Goal: Check status: Check status

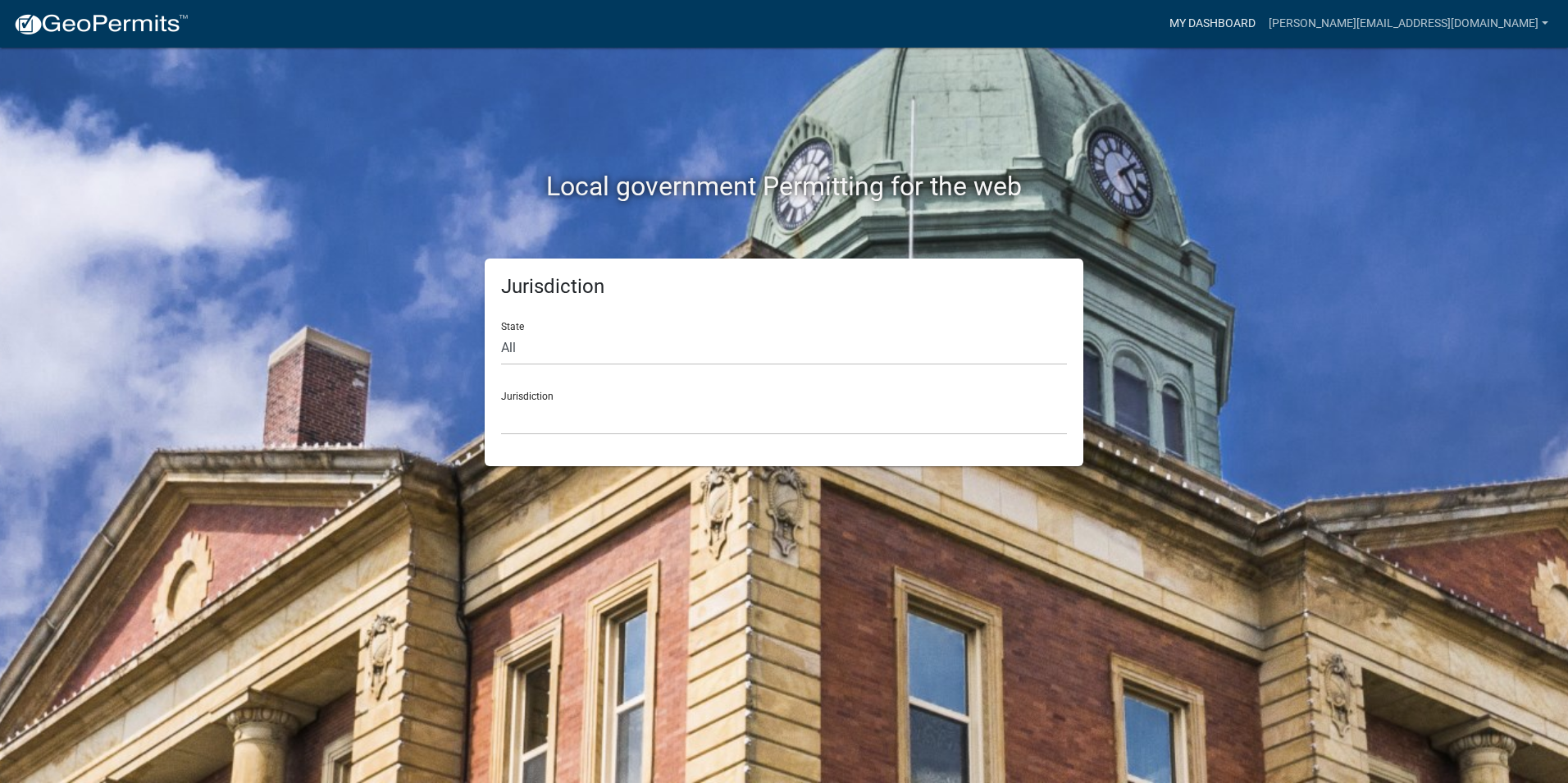
click at [1262, 26] on link "My Dashboard" at bounding box center [1212, 23] width 99 height 31
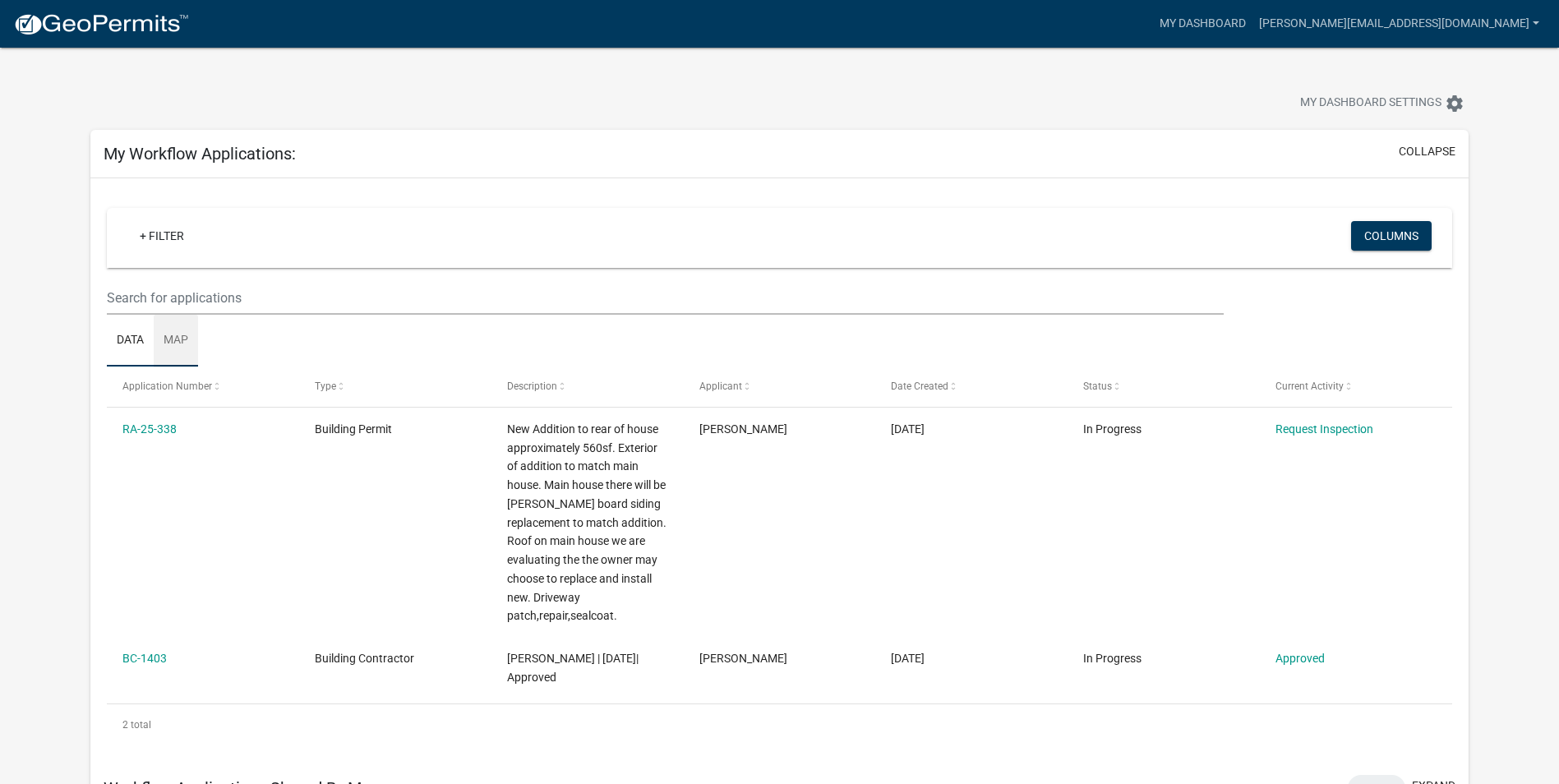
click at [173, 340] on link "Map" at bounding box center [176, 341] width 44 height 53
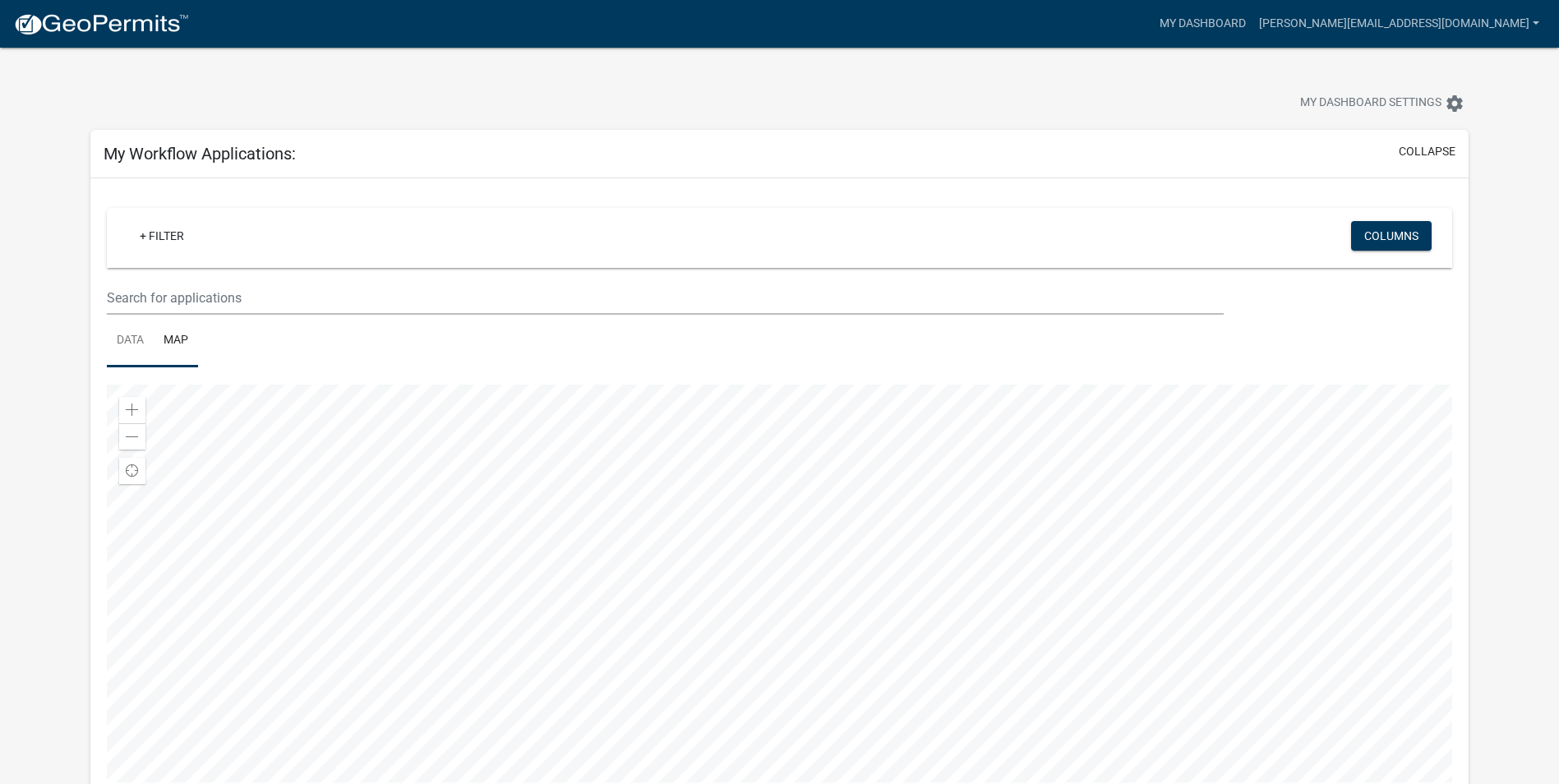
click at [136, 339] on link "Data" at bounding box center [129, 341] width 47 height 53
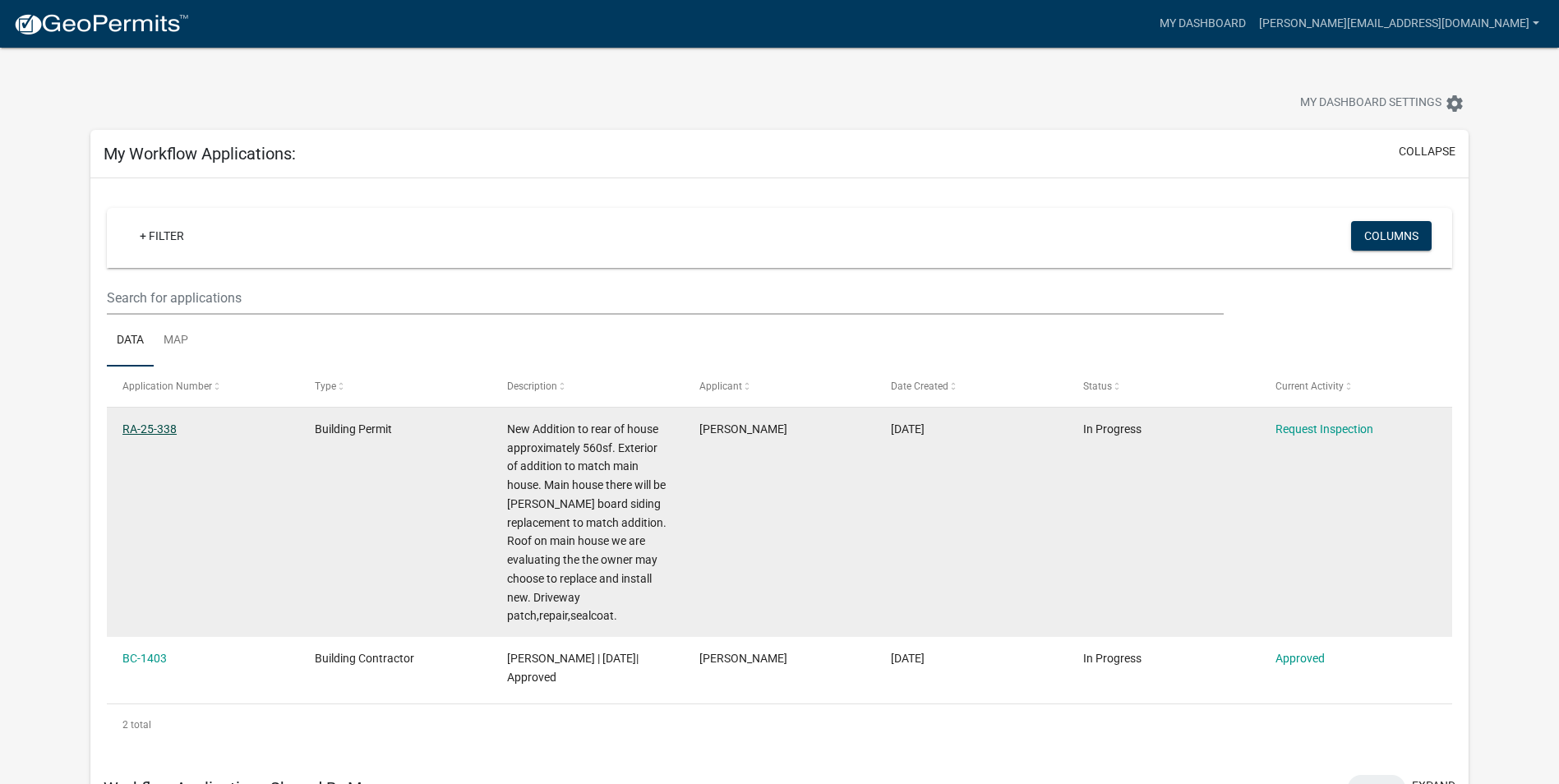
click at [144, 425] on link "RA-25-338" at bounding box center [150, 429] width 55 height 13
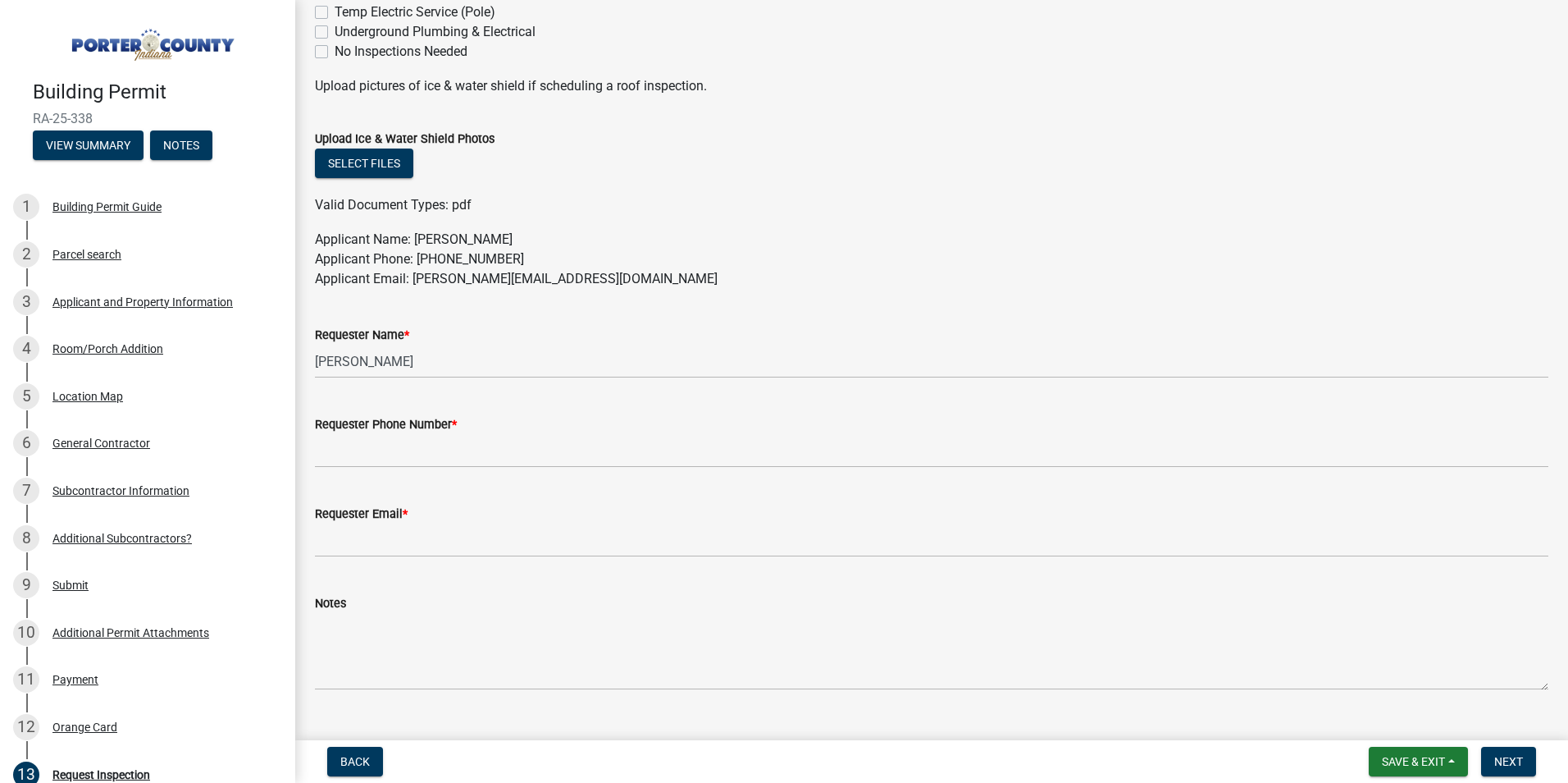
scroll to position [811, 0]
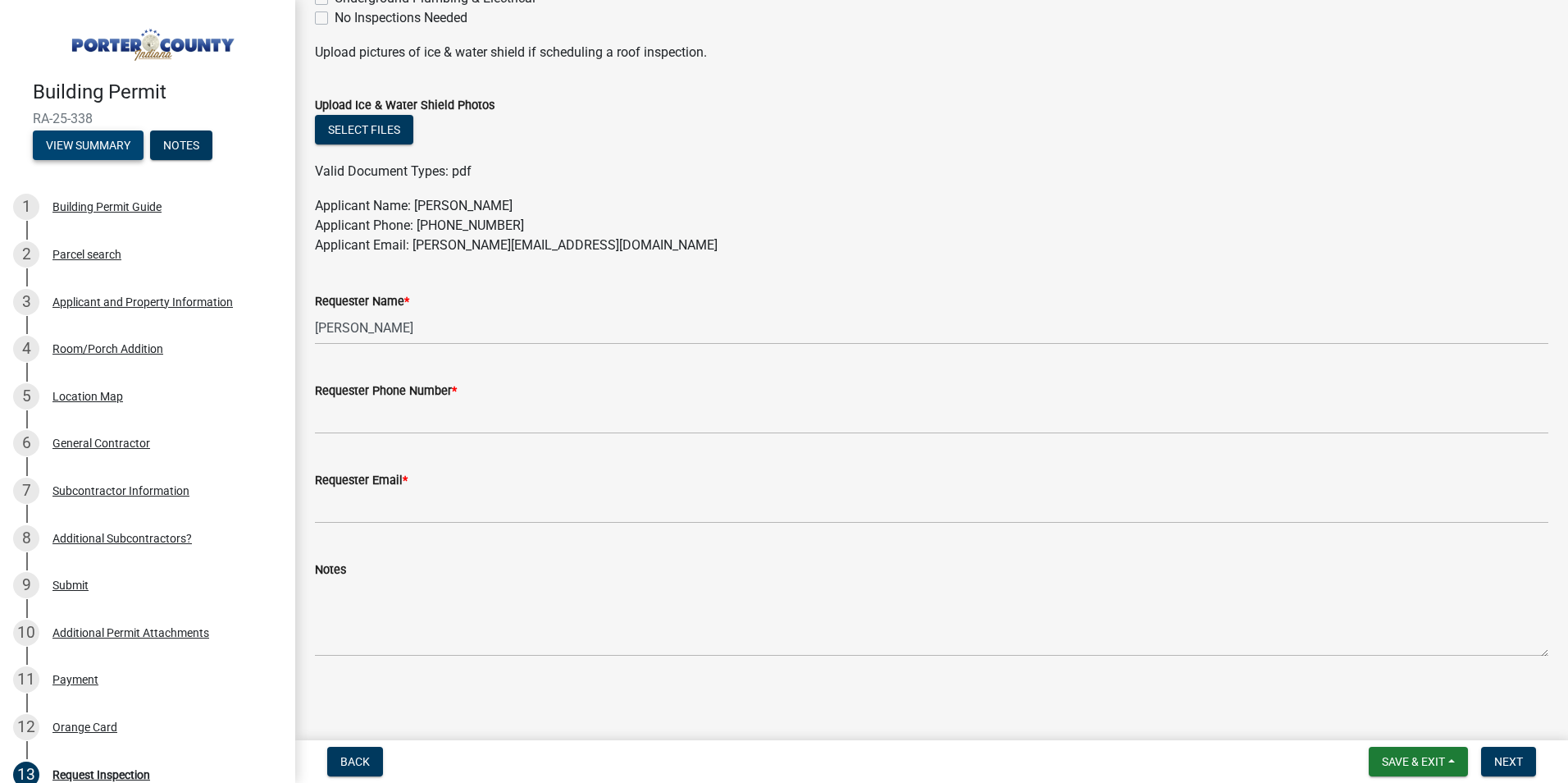
click at [66, 149] on button "View Summary" at bounding box center [88, 145] width 111 height 30
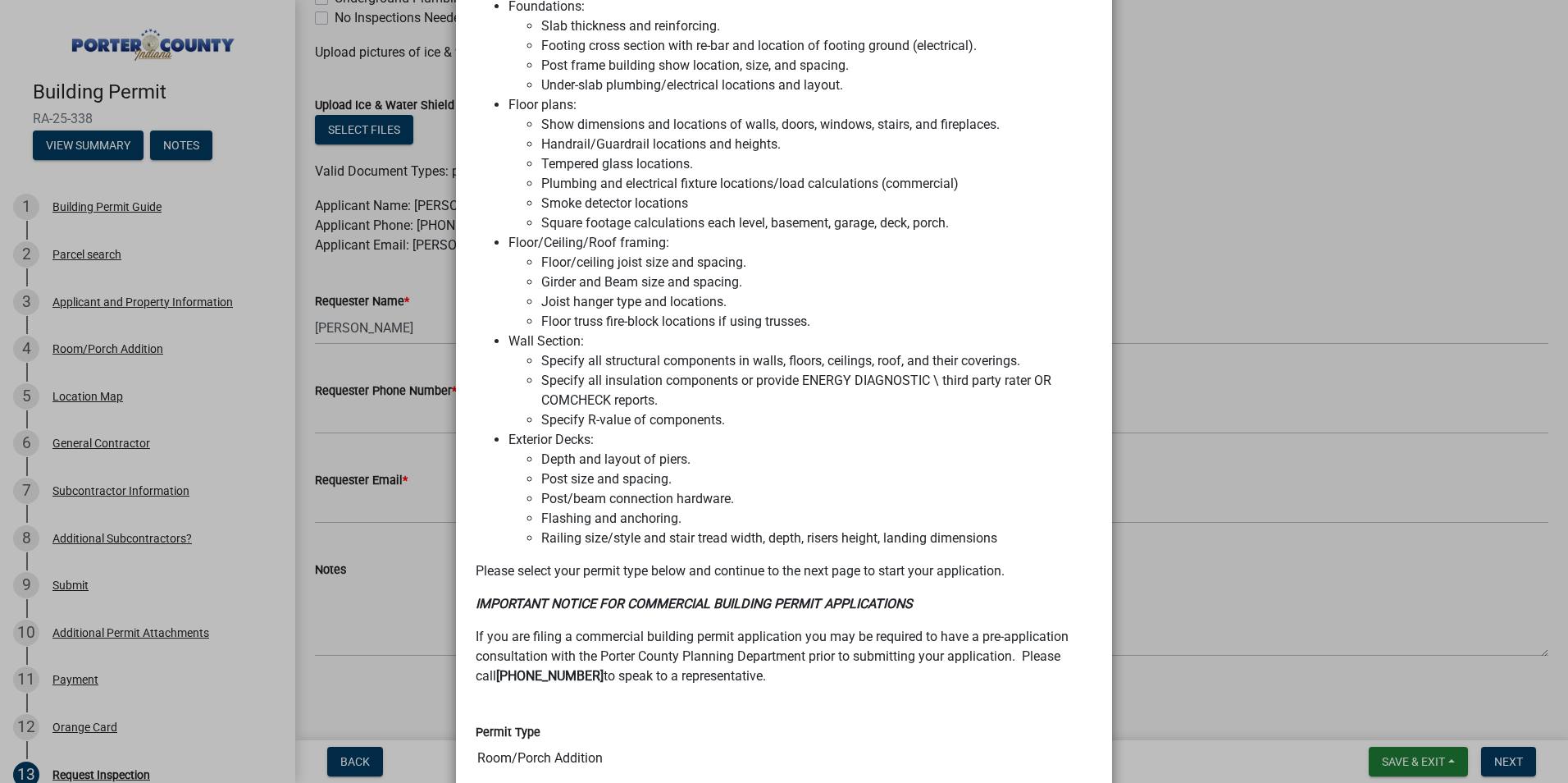
scroll to position [1149, 0]
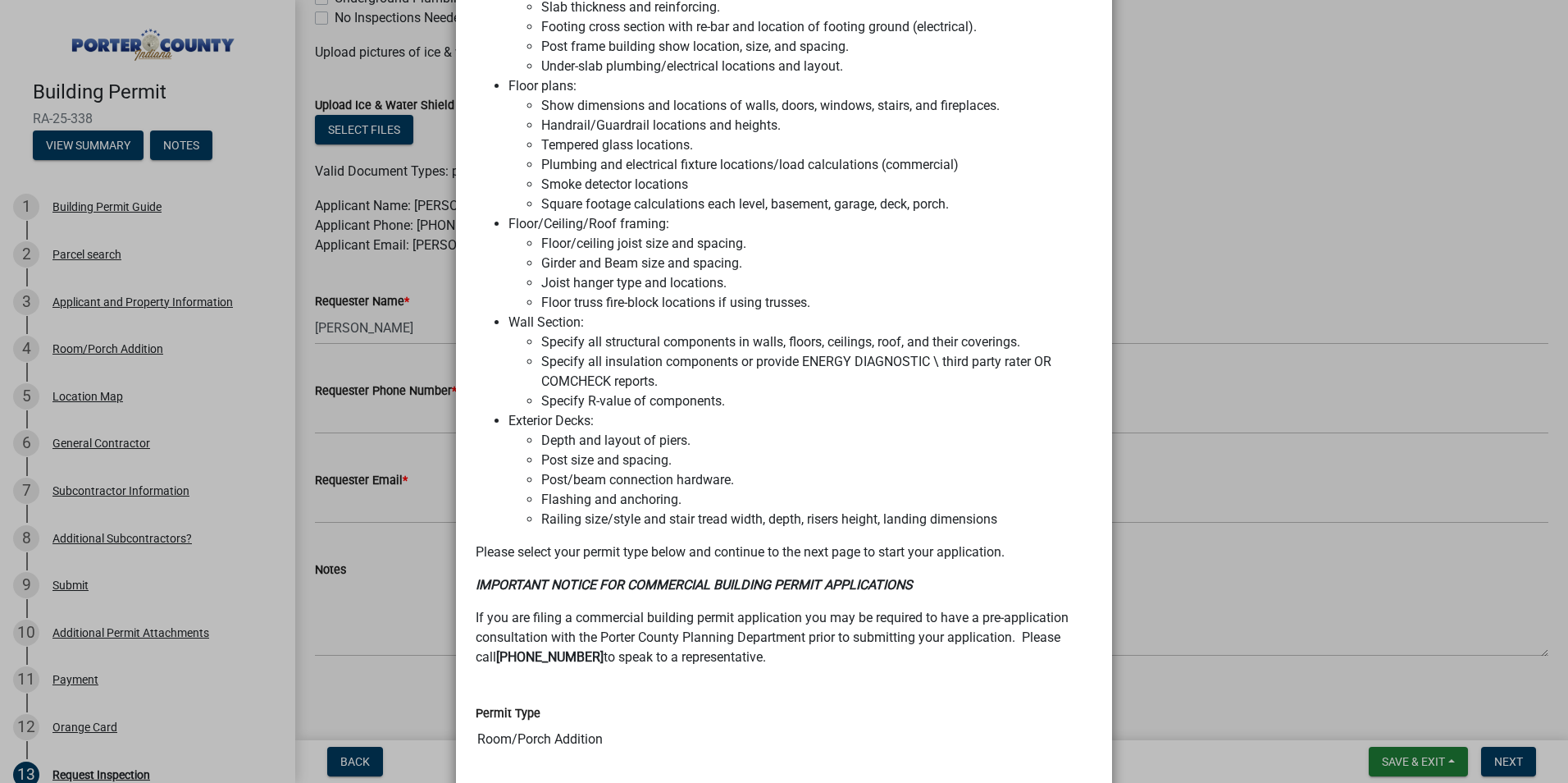
click at [1362, 313] on ngb-modal-window "Summary × Printer Friendly Building Permit Guide Parcel search Applicant and Pr…" at bounding box center [784, 391] width 1568 height 783
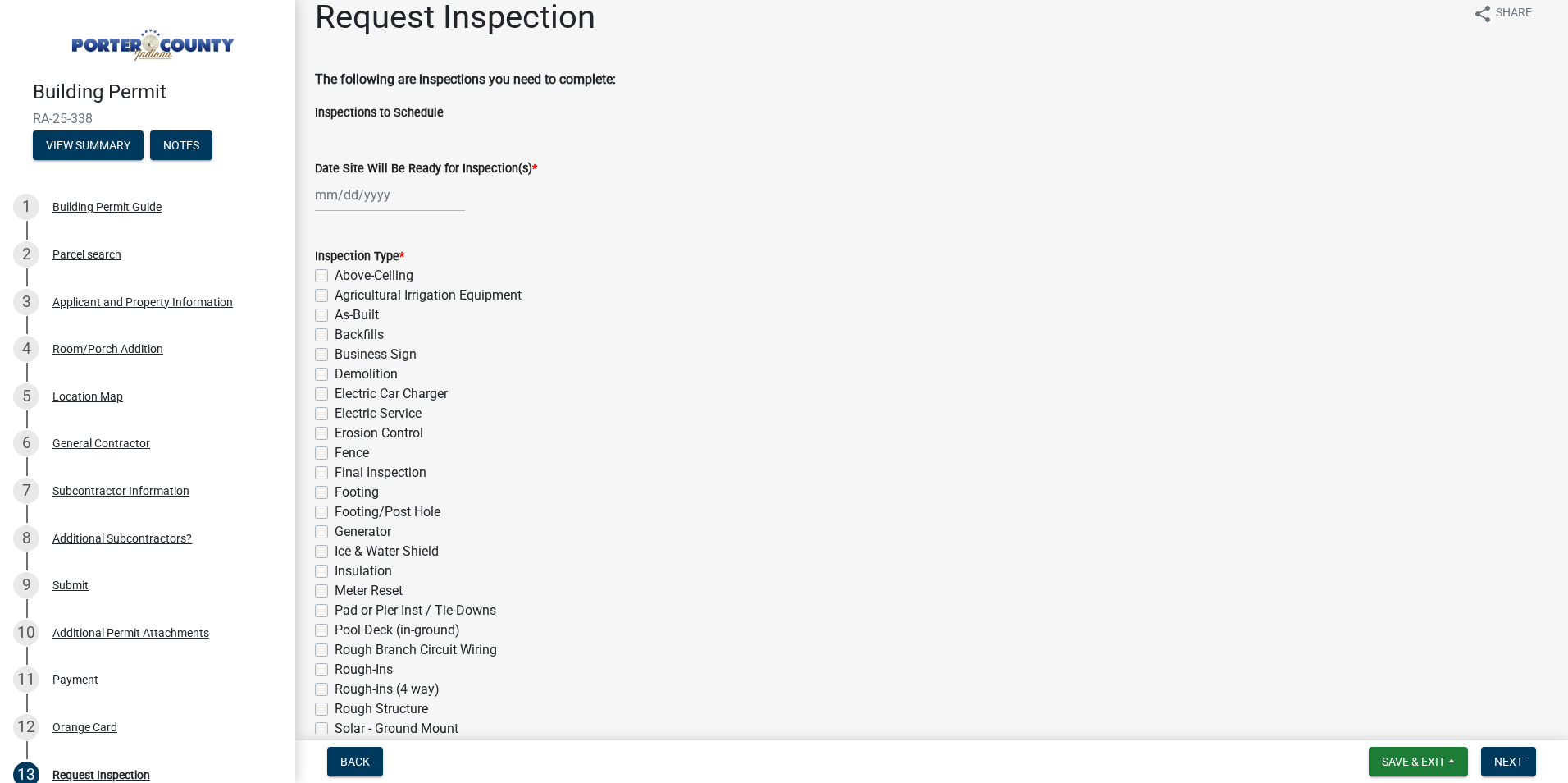
scroll to position [0, 0]
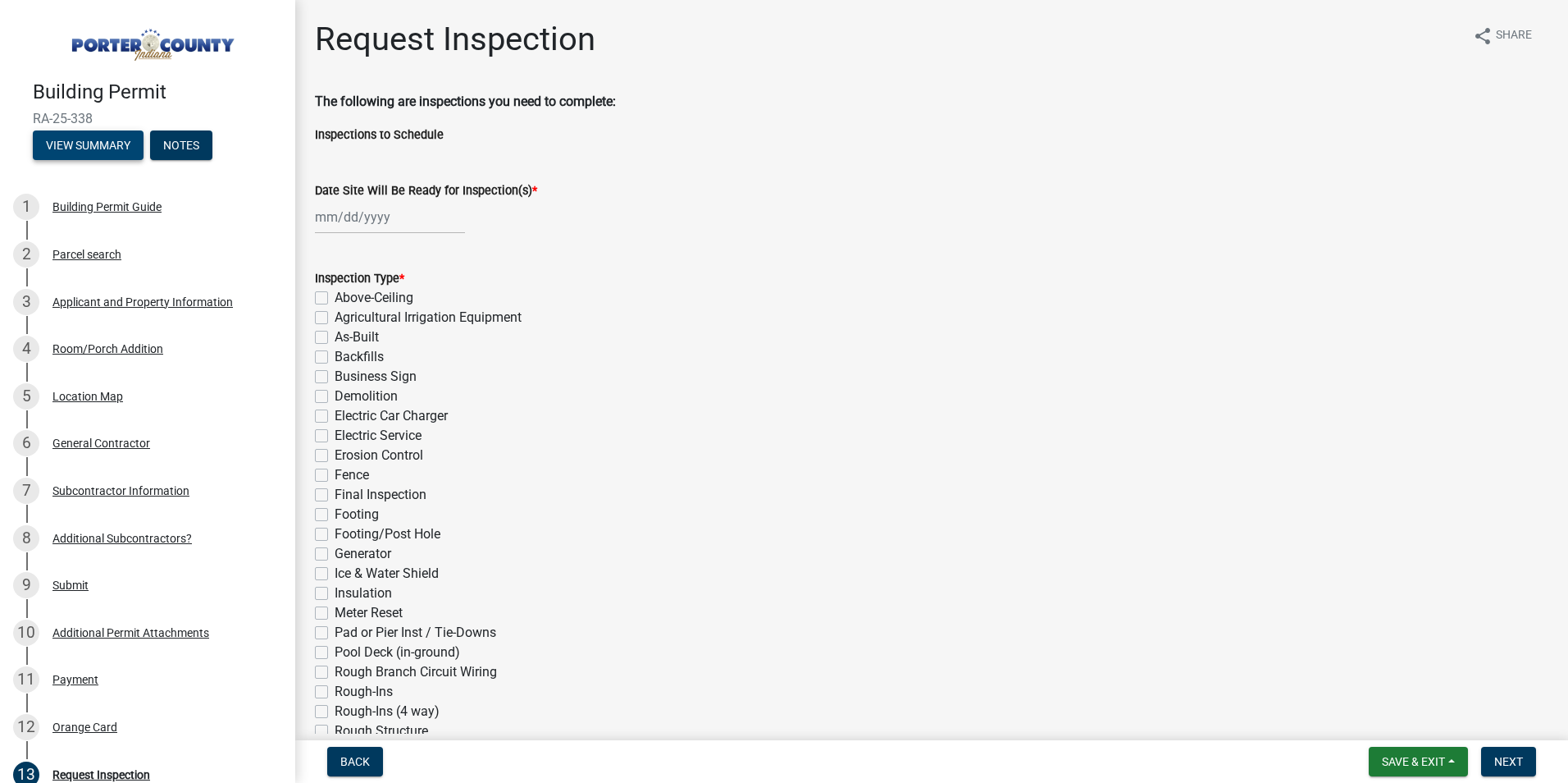
click at [110, 140] on button "View Summary" at bounding box center [88, 145] width 111 height 30
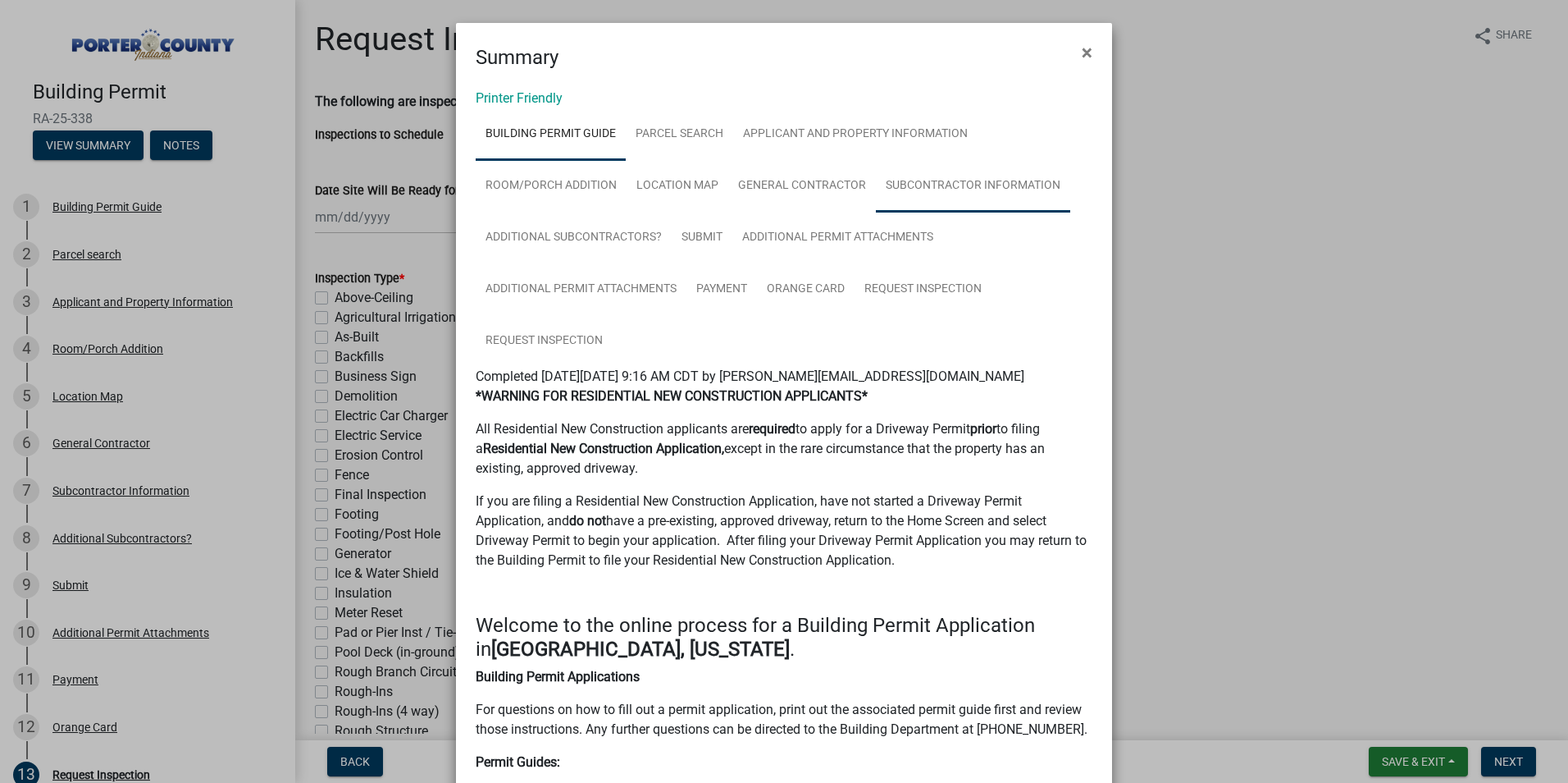
click at [950, 182] on link "Subcontractor Information" at bounding box center [972, 186] width 194 height 53
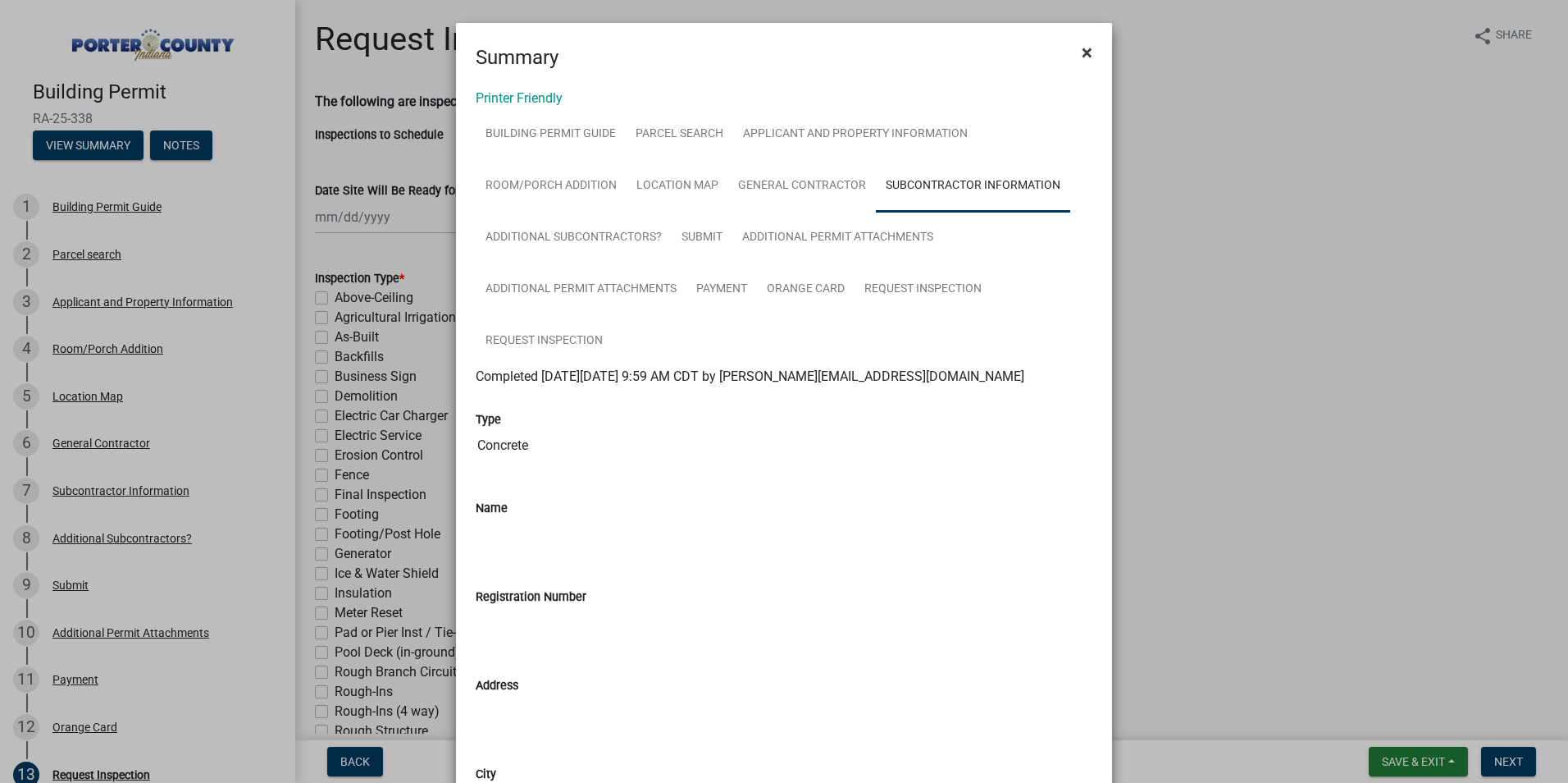
click at [1081, 50] on span "×" at bounding box center [1087, 53] width 11 height 23
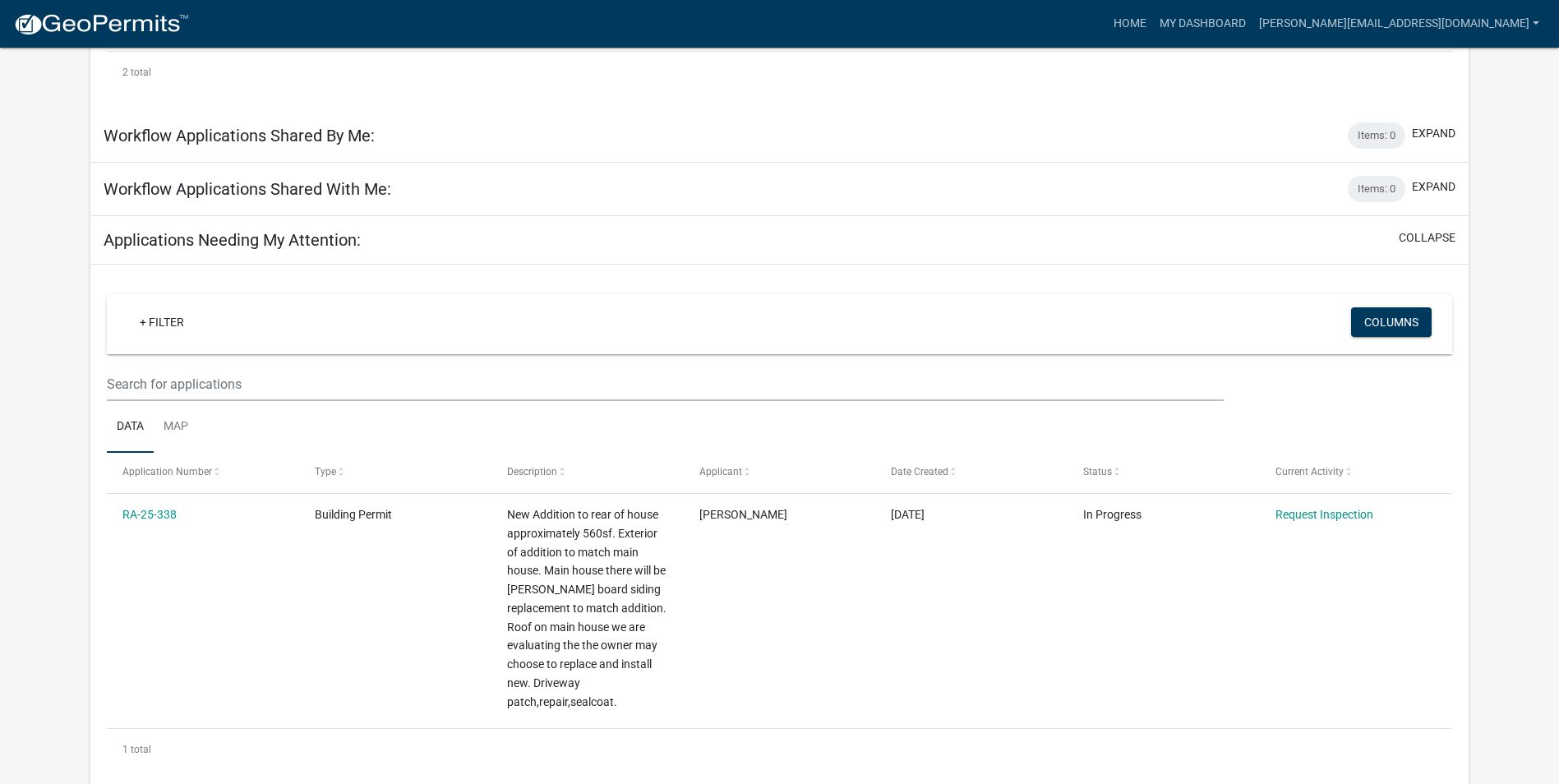
scroll to position [462, 0]
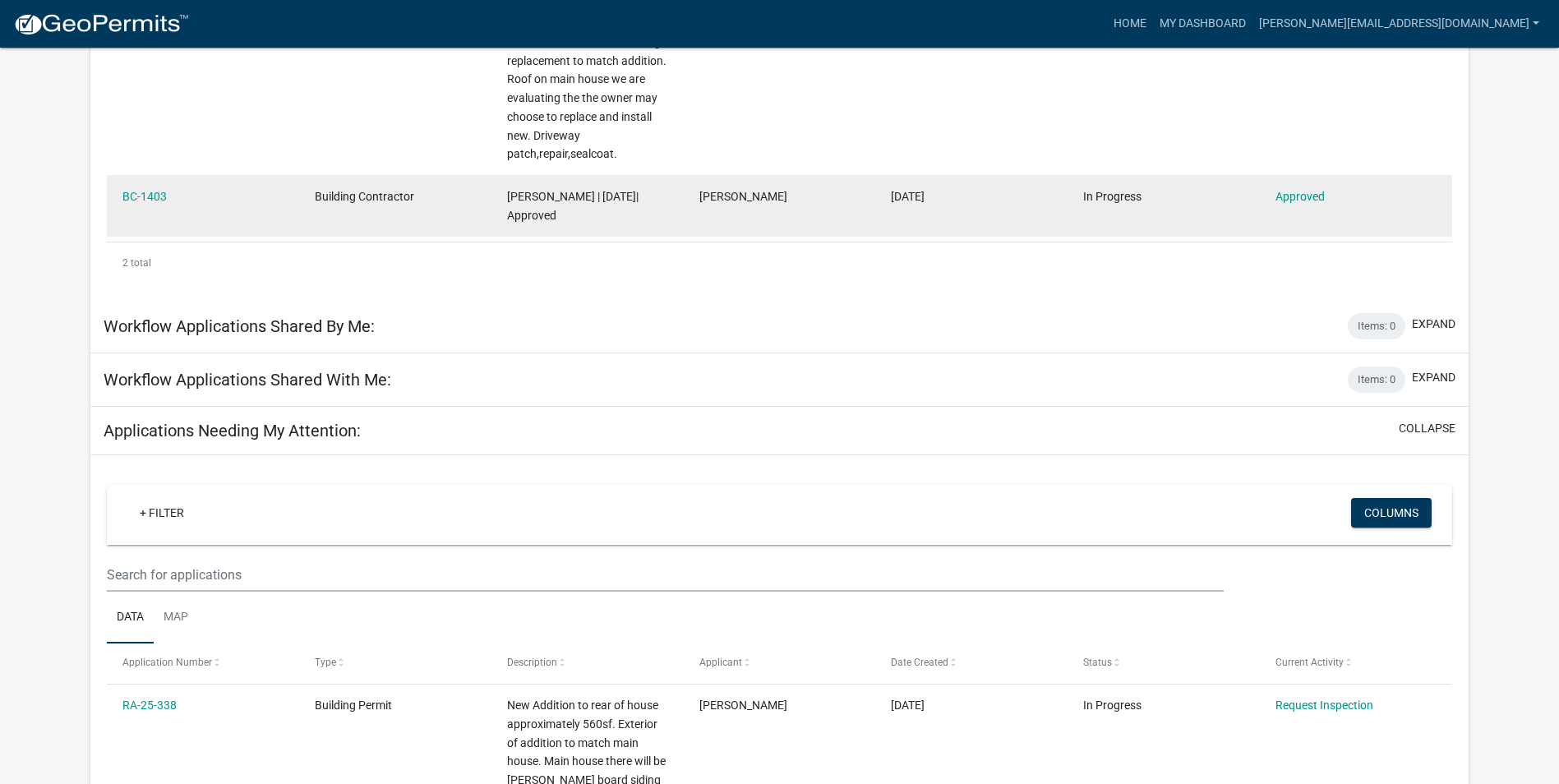
click at [1107, 194] on span "In Progress" at bounding box center [1112, 196] width 58 height 13
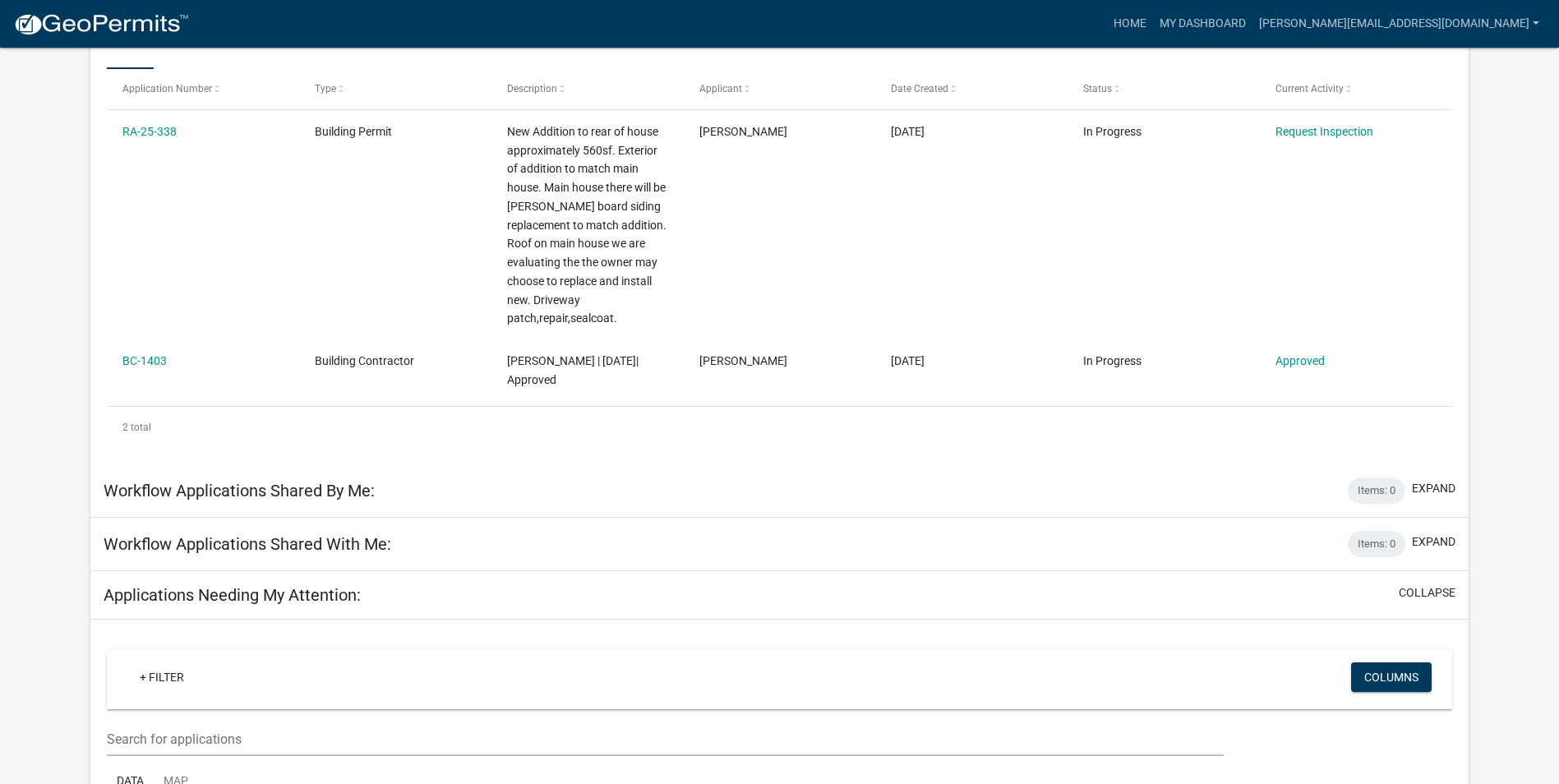
scroll to position [0, 0]
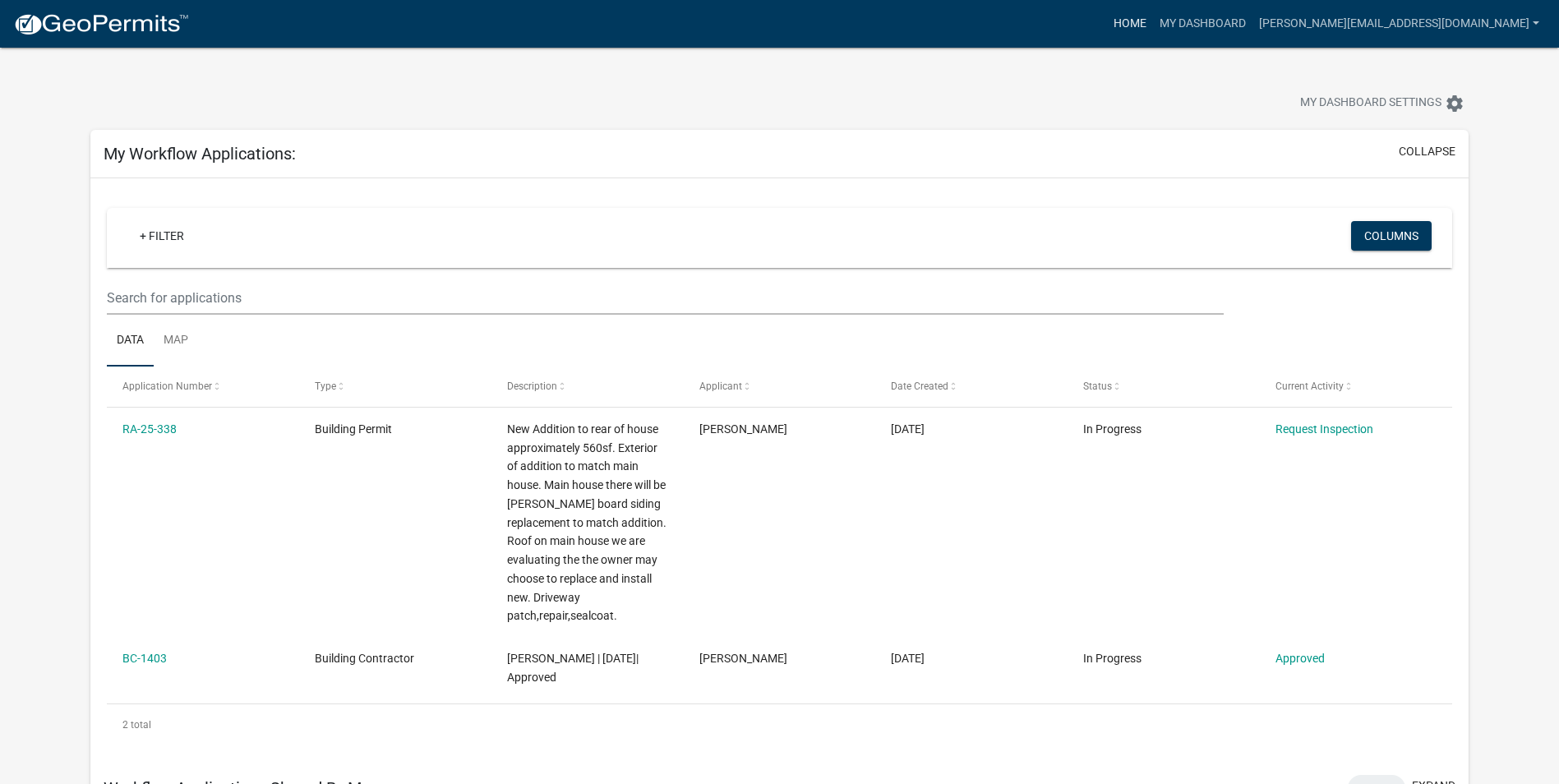
click at [1153, 26] on link "Home" at bounding box center [1129, 23] width 46 height 31
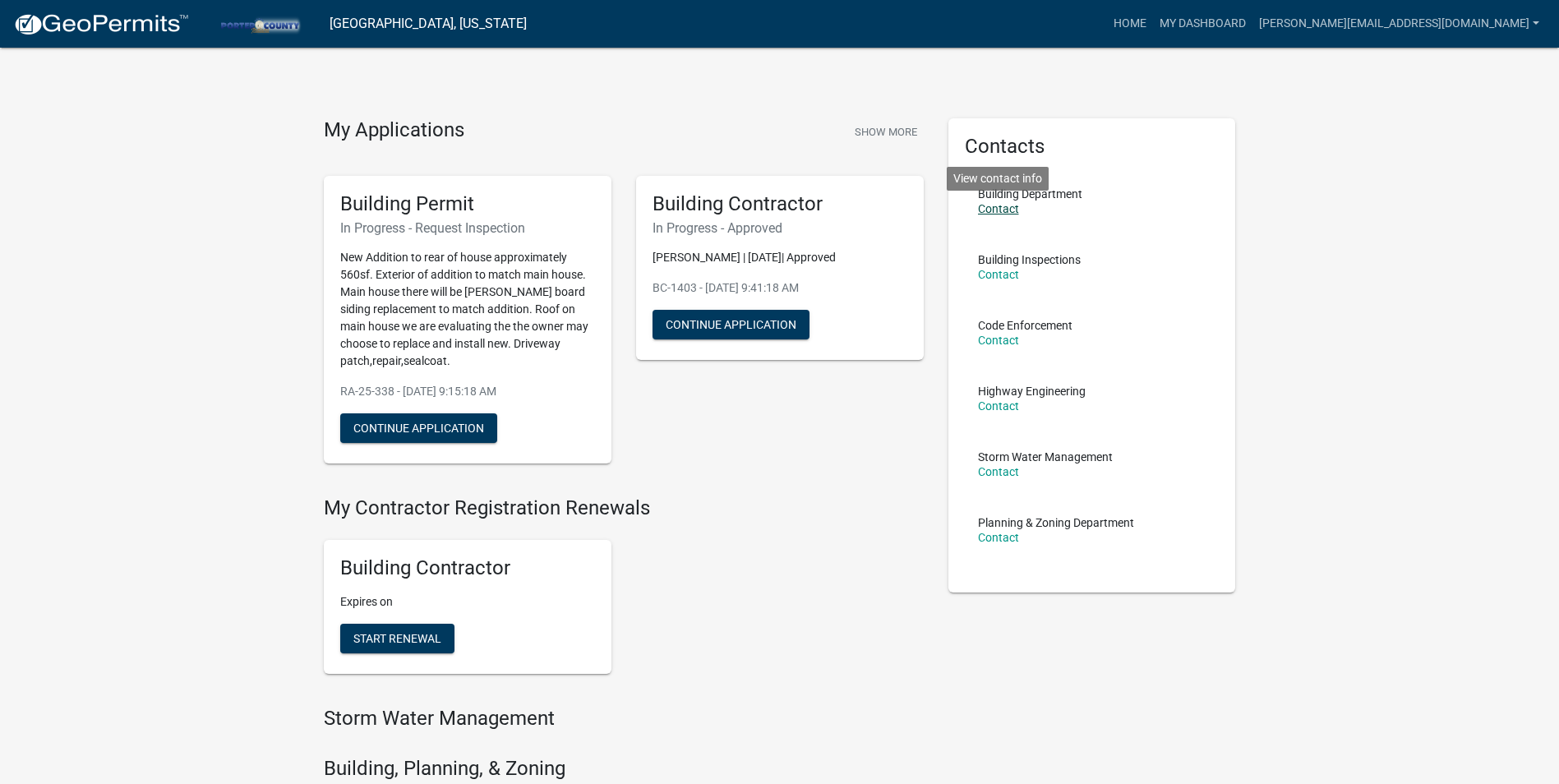
click at [998, 209] on link "Contact" at bounding box center [998, 209] width 41 height 13
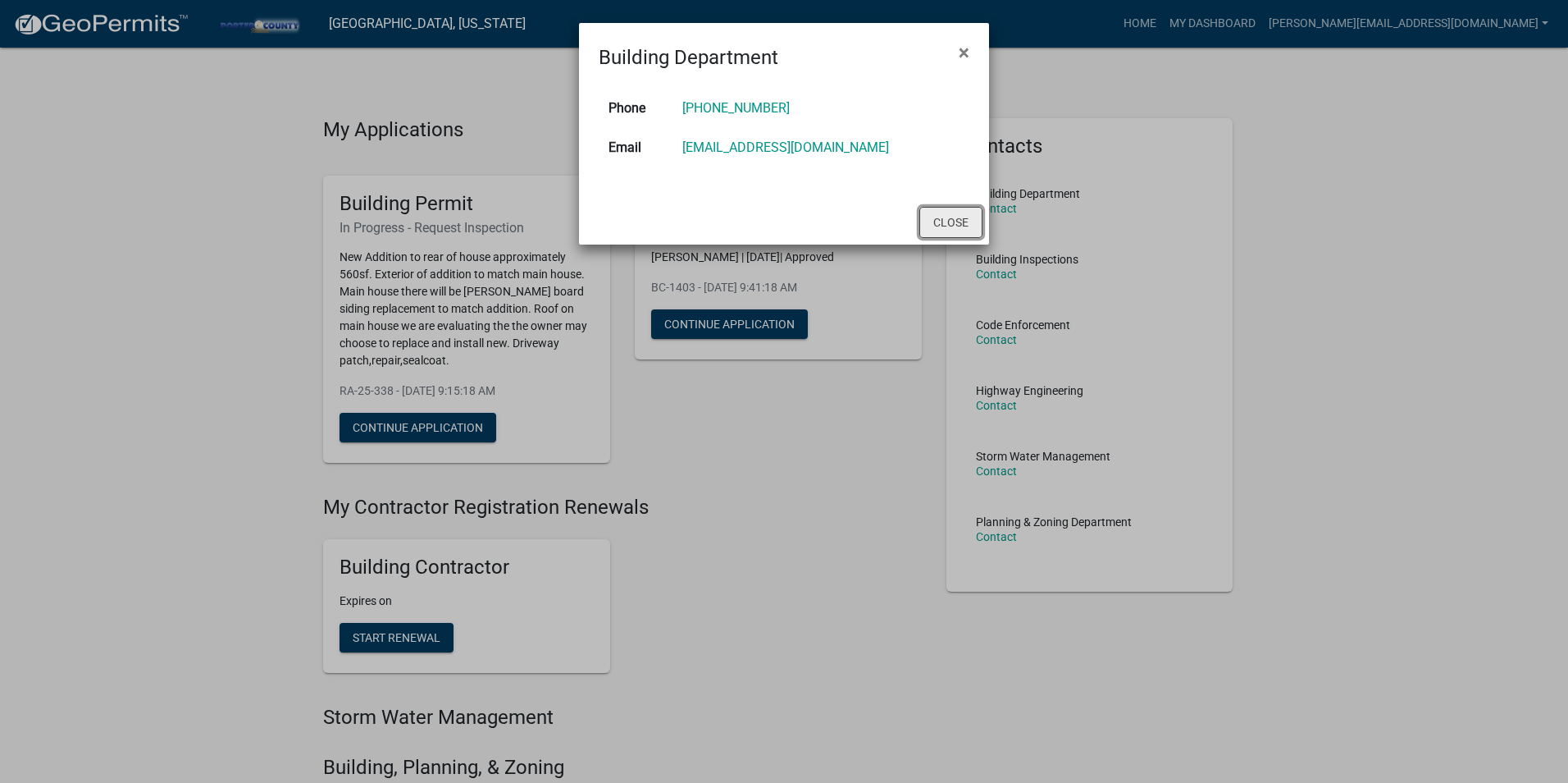
click at [950, 218] on button "Close" at bounding box center [950, 221] width 63 height 31
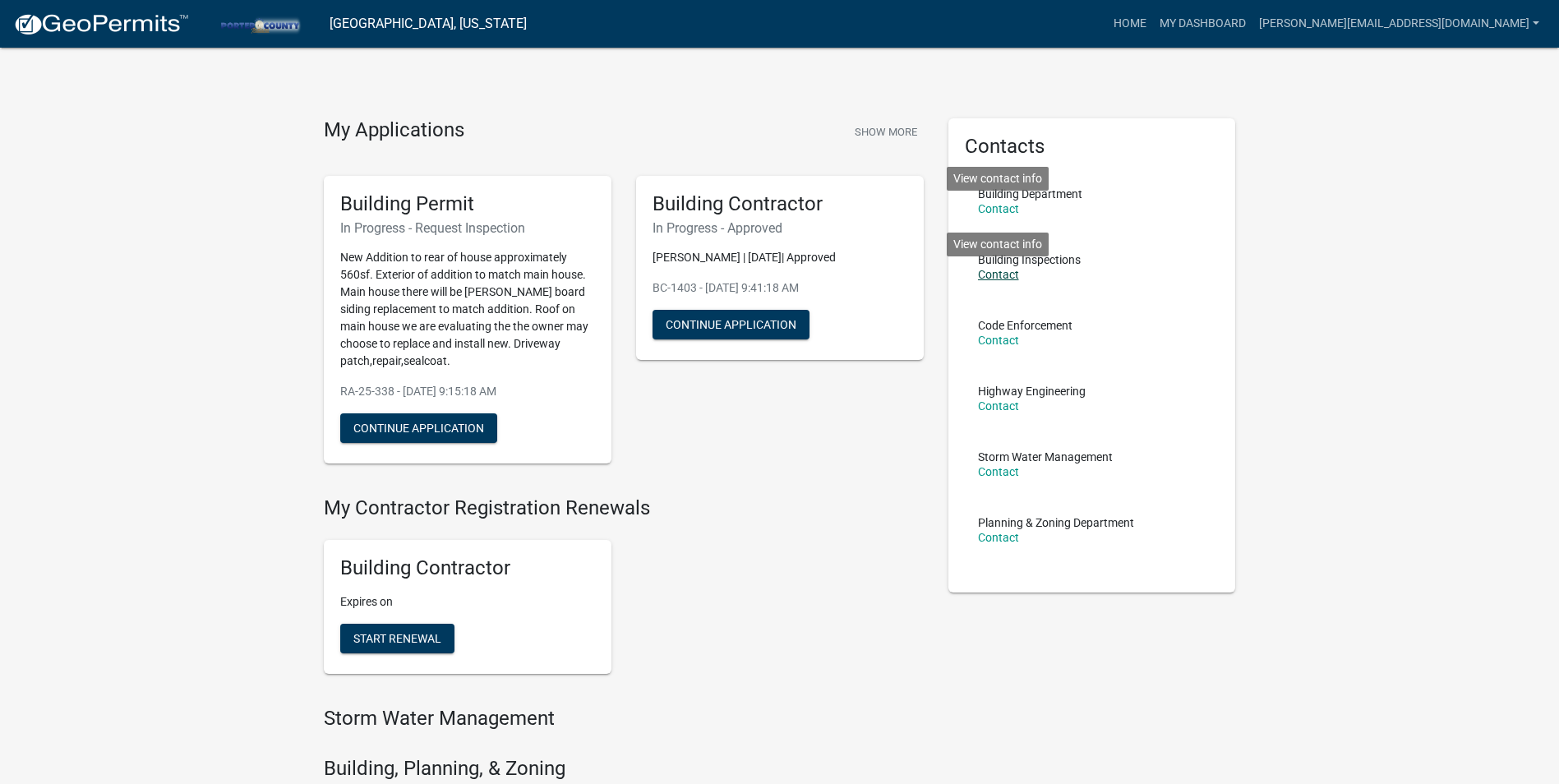
click at [989, 277] on link "Contact" at bounding box center [998, 274] width 41 height 13
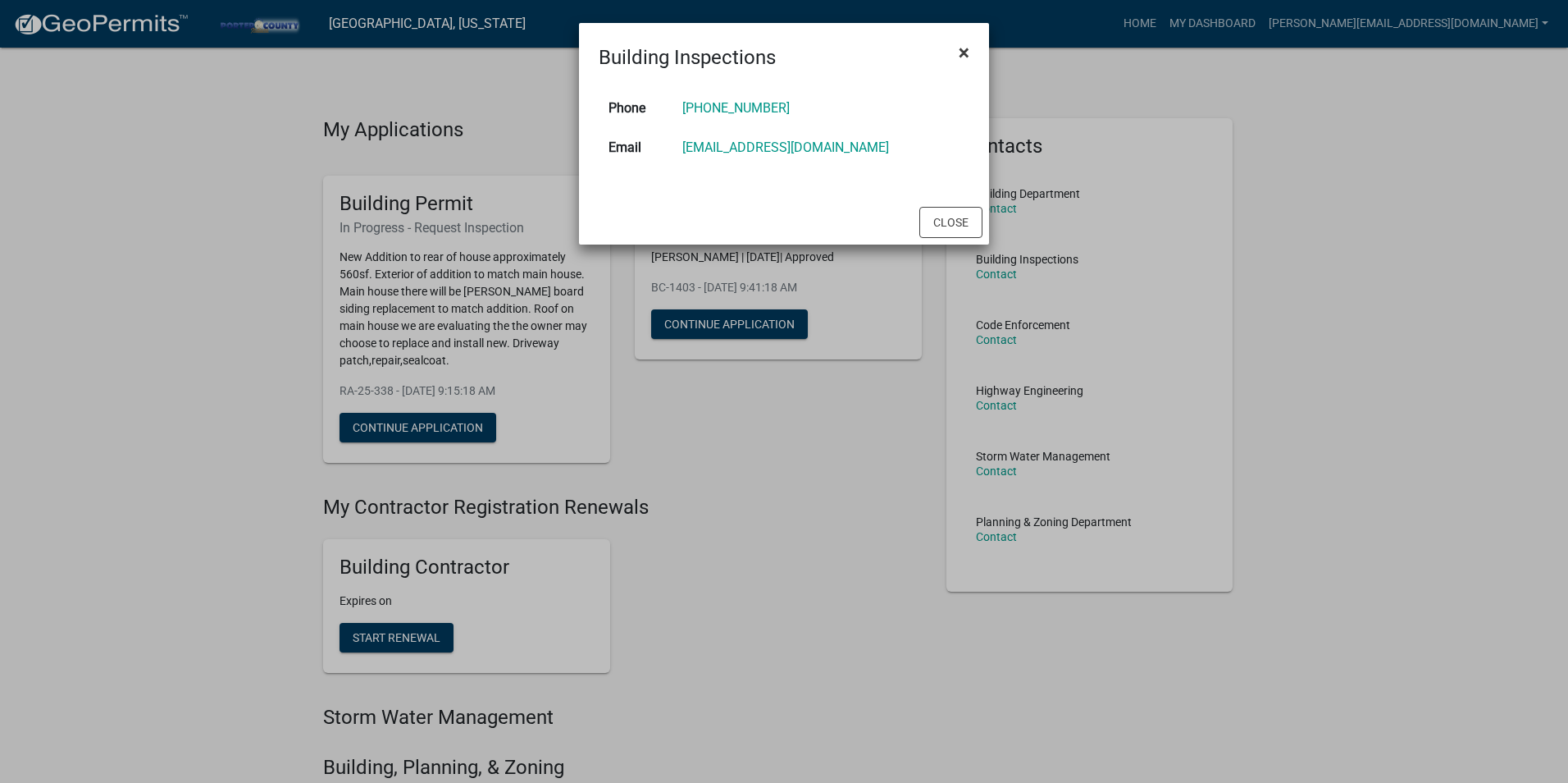
click at [962, 52] on span "×" at bounding box center [964, 53] width 11 height 23
